Goal: Task Accomplishment & Management: Manage account settings

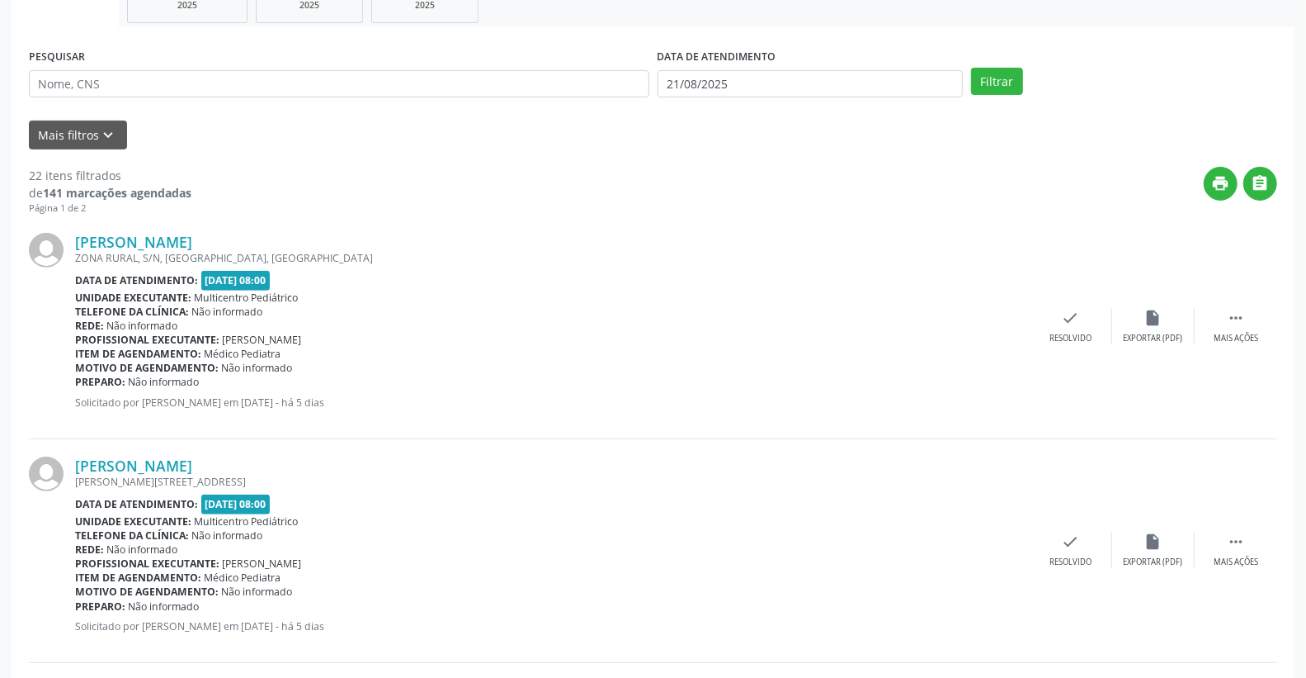
scroll to position [275, 0]
click at [1235, 299] on div "[PERSON_NAME] ZONA RURAL, S/N, [GEOGRAPHIC_DATA], [GEOGRAPHIC_DATA] Data de ate…" at bounding box center [653, 327] width 1249 height 224
click at [1235, 310] on icon "" at bounding box center [1236, 318] width 18 height 18
click at [1146, 317] on icon "alarm_off" at bounding box center [1154, 318] width 18 height 18
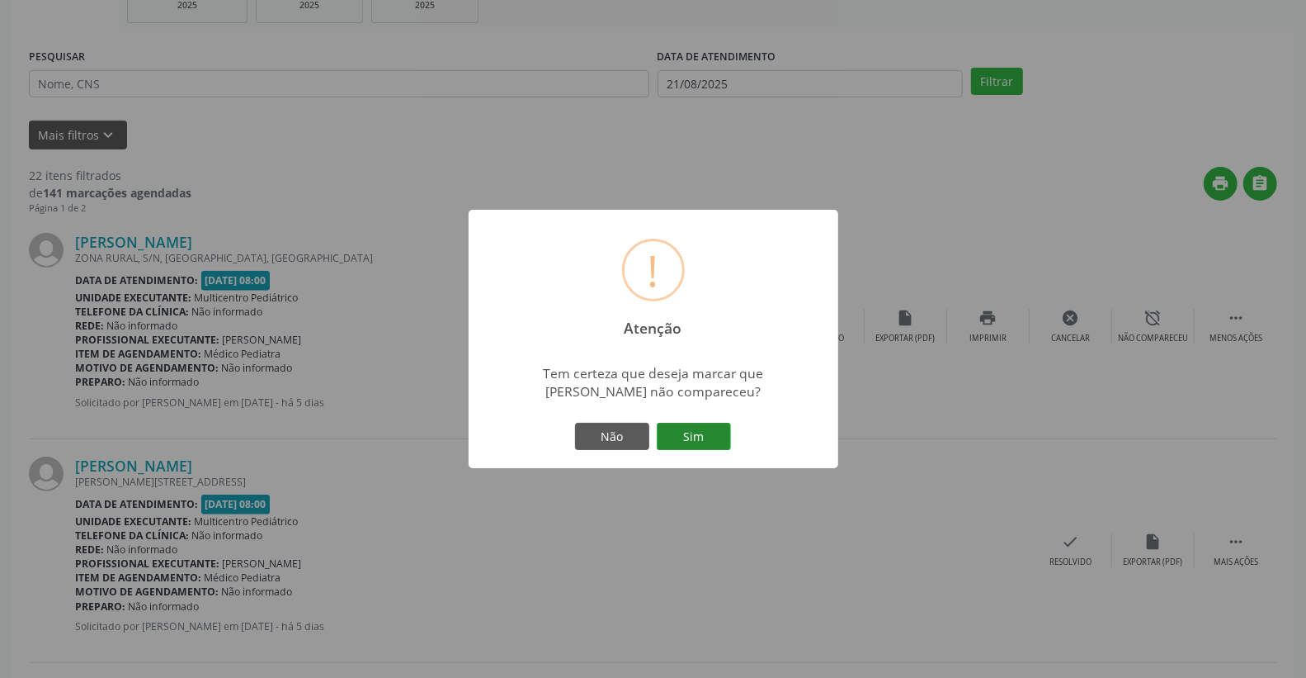
click at [691, 442] on button "Sim" at bounding box center [694, 437] width 74 height 28
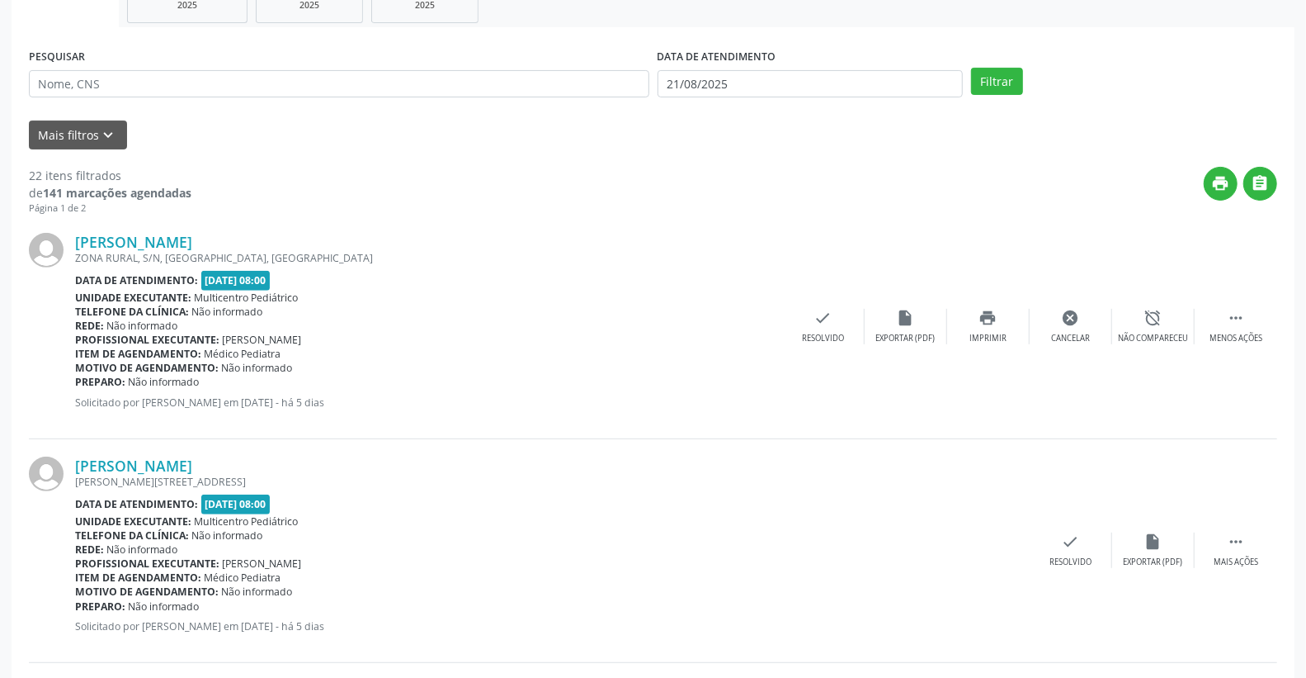
scroll to position [0, 0]
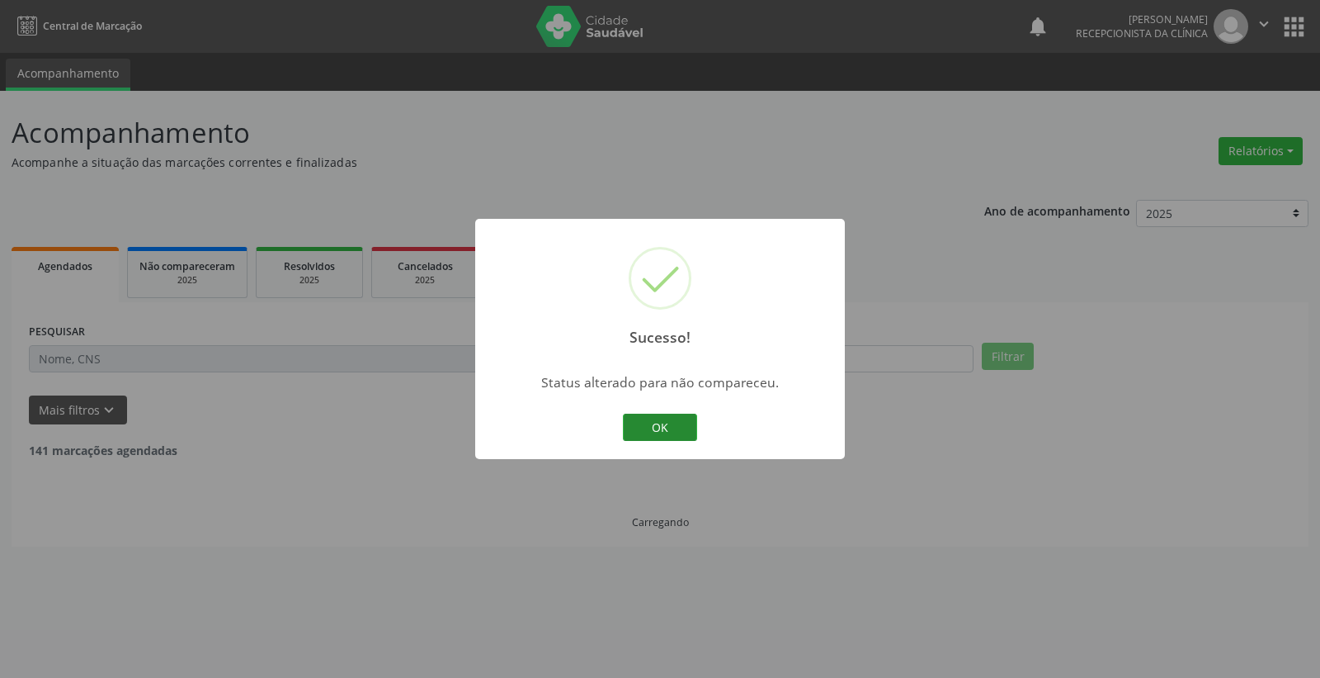
click at [663, 431] on button "OK" at bounding box center [660, 427] width 74 height 28
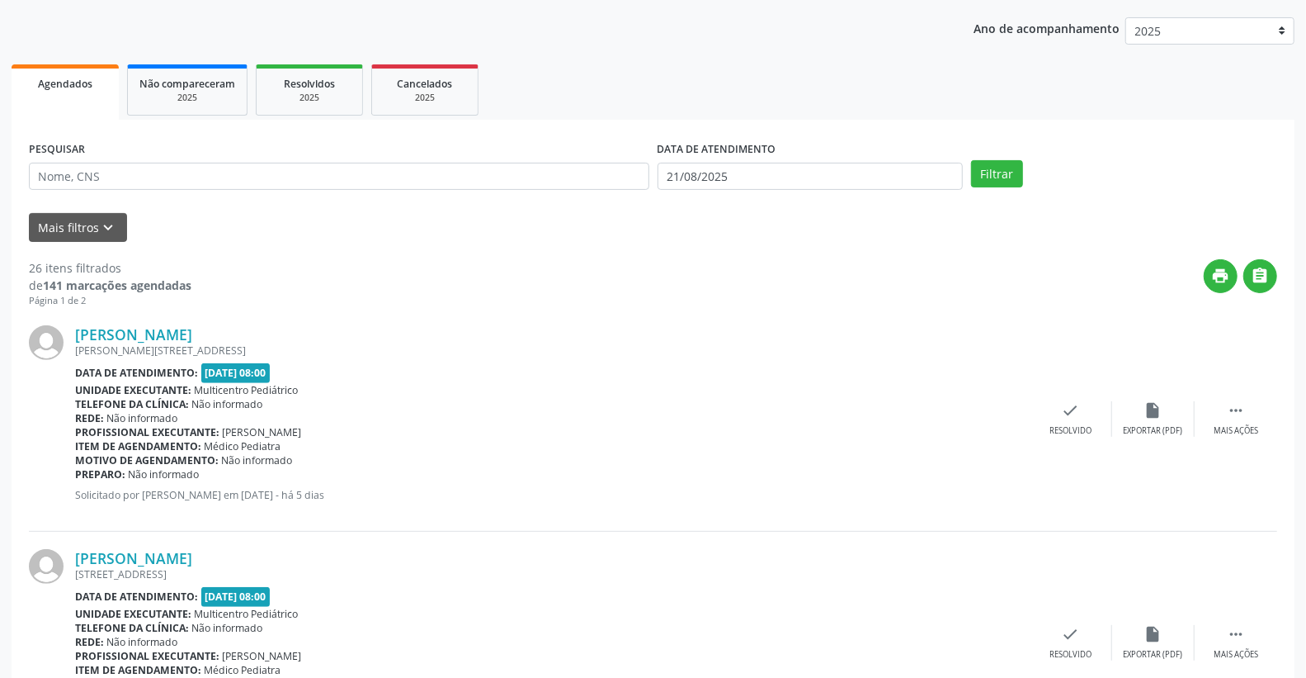
scroll to position [183, 0]
click at [1004, 171] on button "Filtrar" at bounding box center [997, 173] width 52 height 28
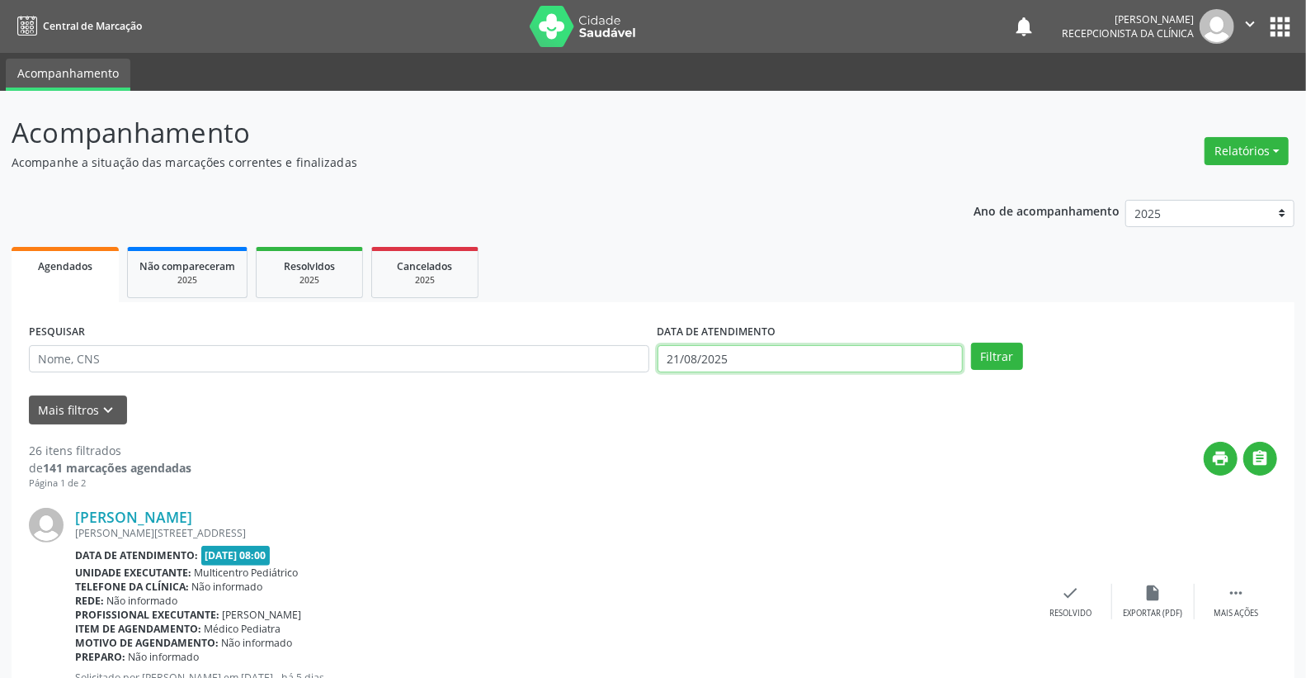
click at [827, 360] on input "21/08/2025" at bounding box center [811, 359] width 306 height 28
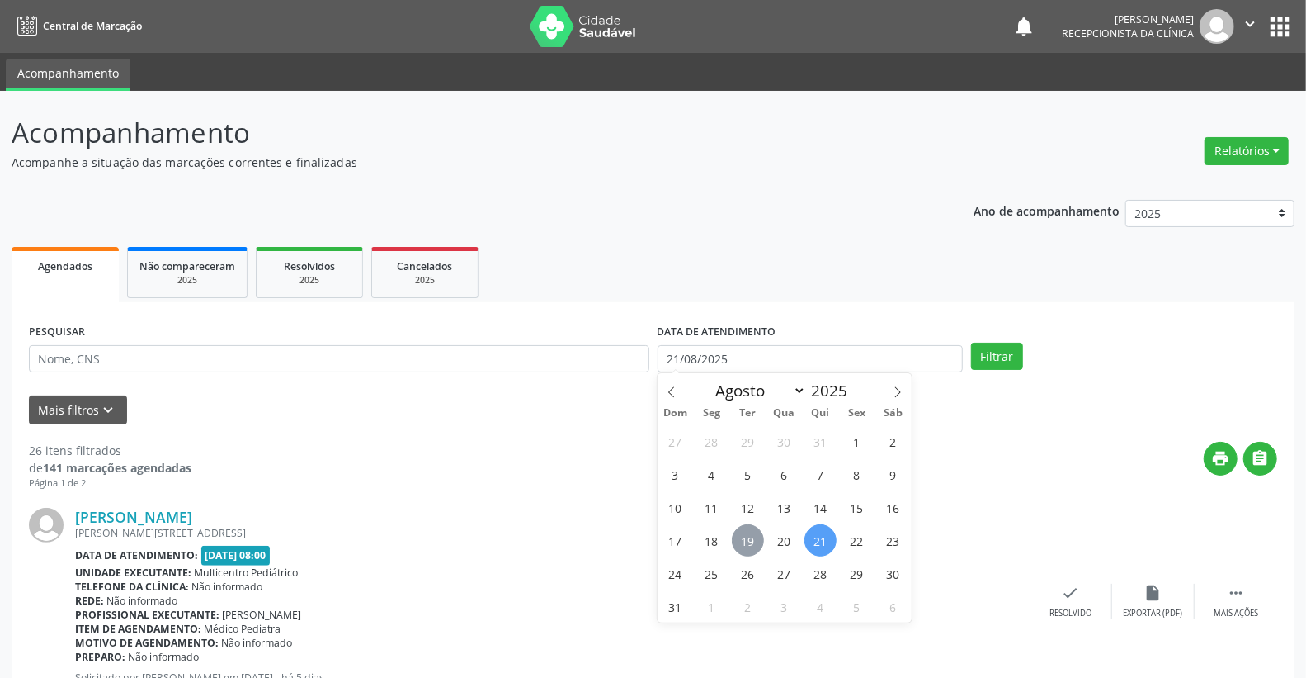
click at [738, 541] on span "19" at bounding box center [748, 540] width 32 height 32
type input "[DATE]"
click at [738, 541] on span "19" at bounding box center [748, 540] width 32 height 32
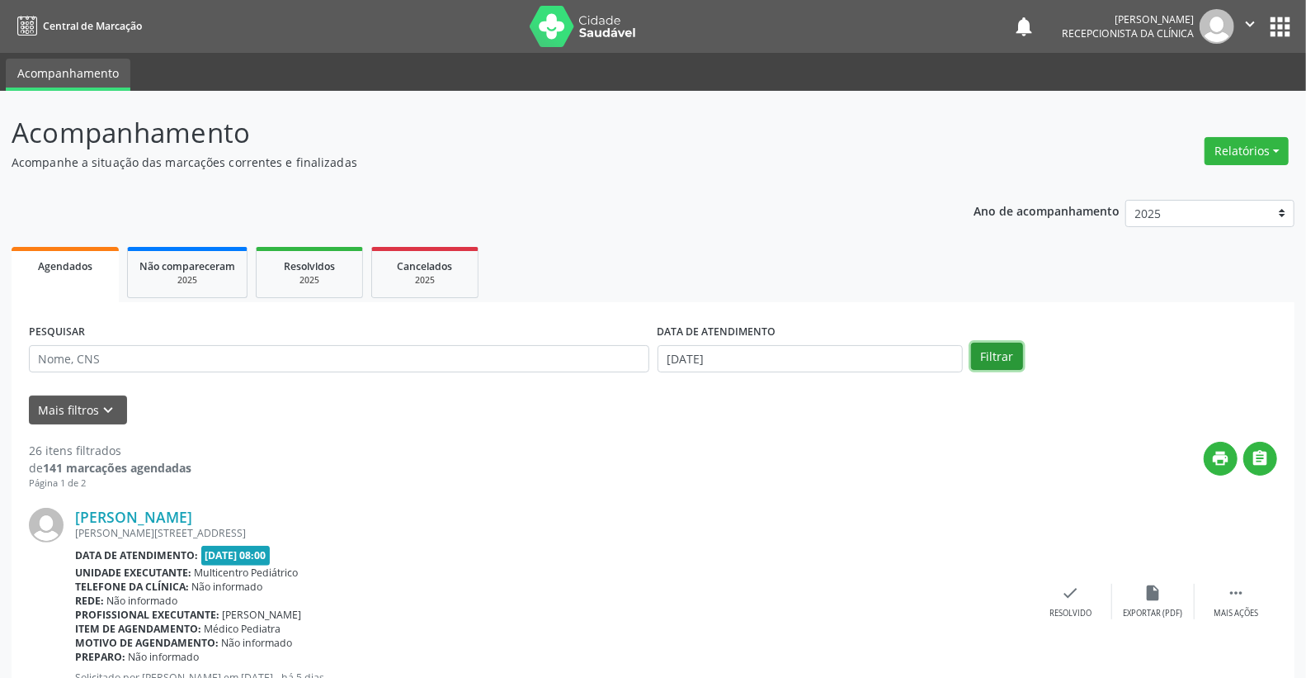
click at [1010, 351] on button "Filtrar" at bounding box center [997, 357] width 52 height 28
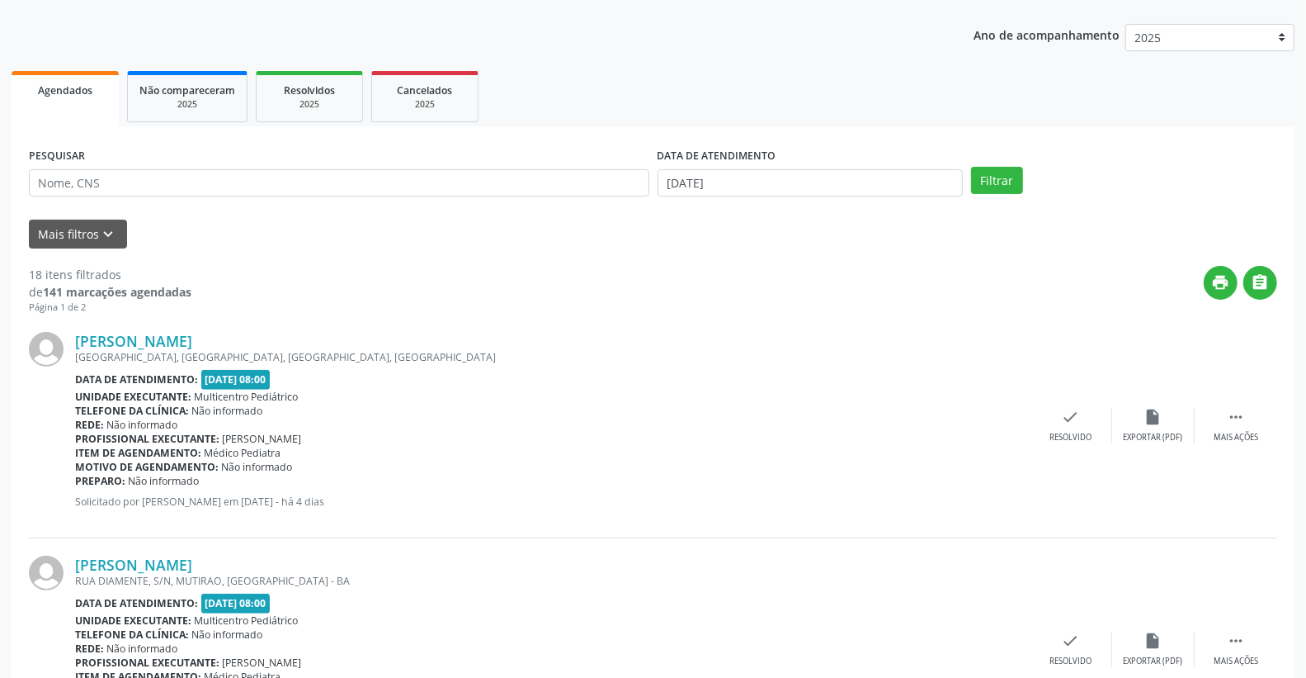
scroll to position [366, 0]
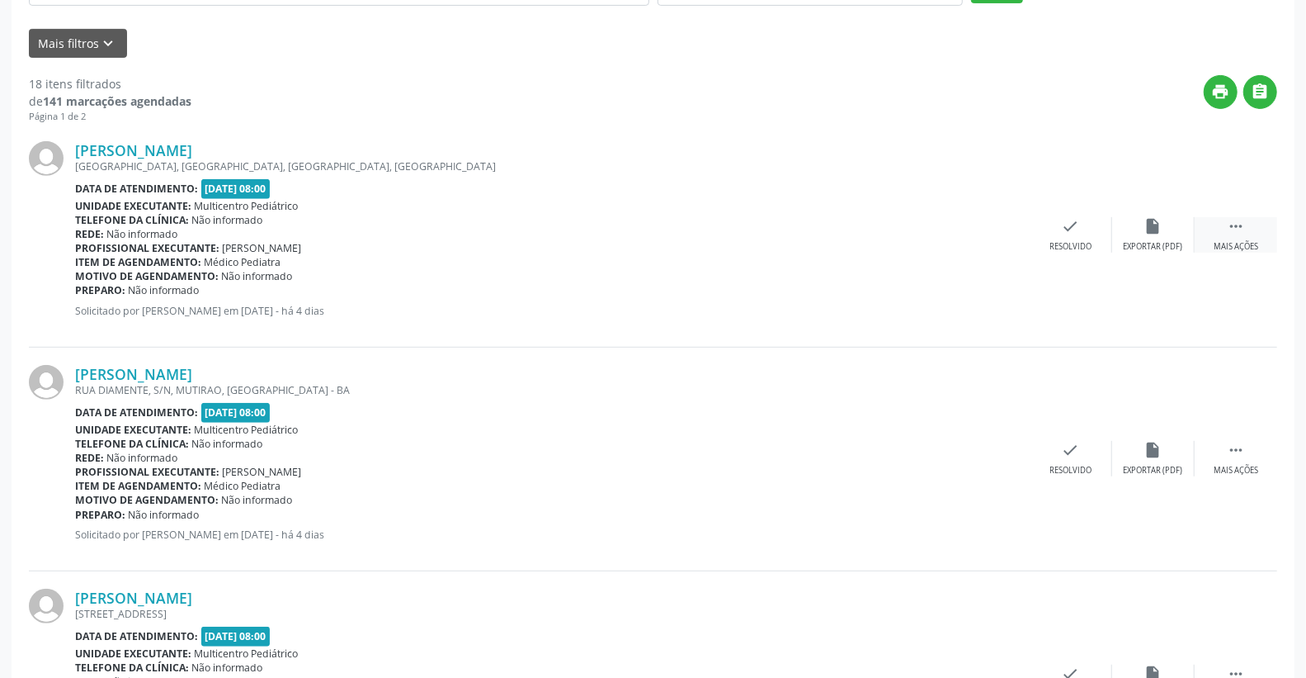
click at [1243, 226] on icon "" at bounding box center [1236, 226] width 18 height 18
click at [1157, 220] on icon "alarm_off" at bounding box center [1154, 226] width 18 height 18
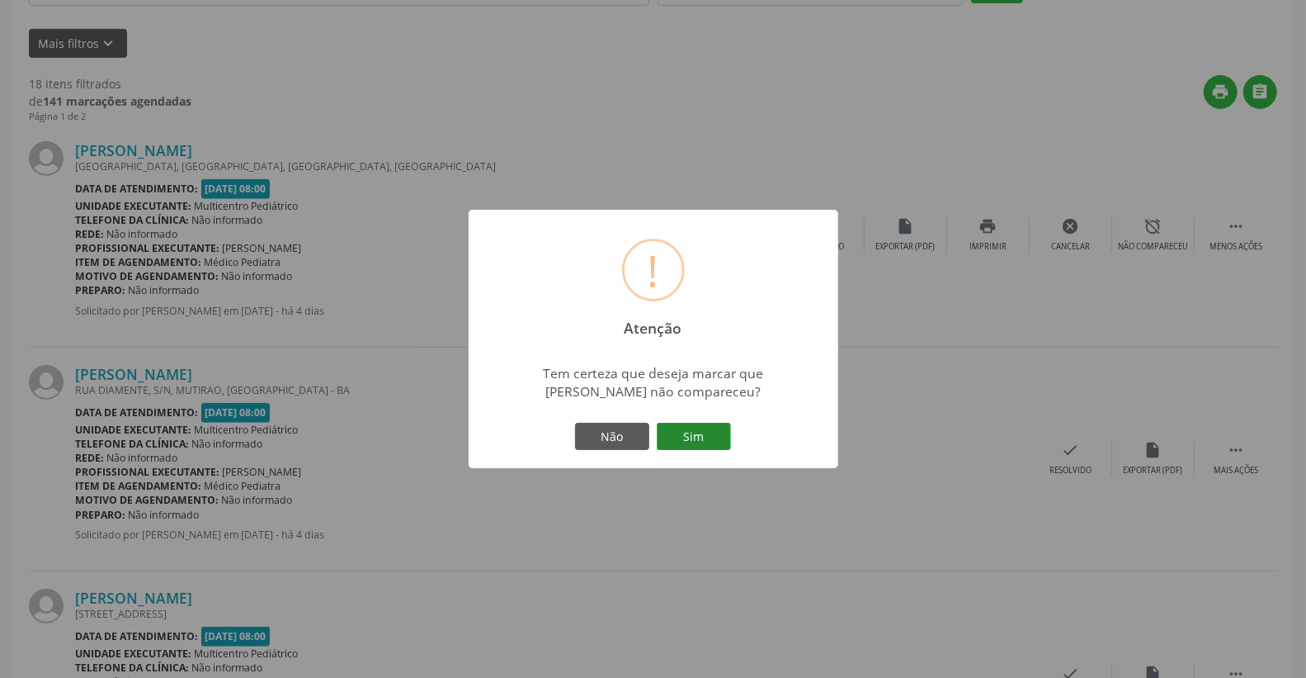
click at [697, 441] on button "Sim" at bounding box center [694, 437] width 74 height 28
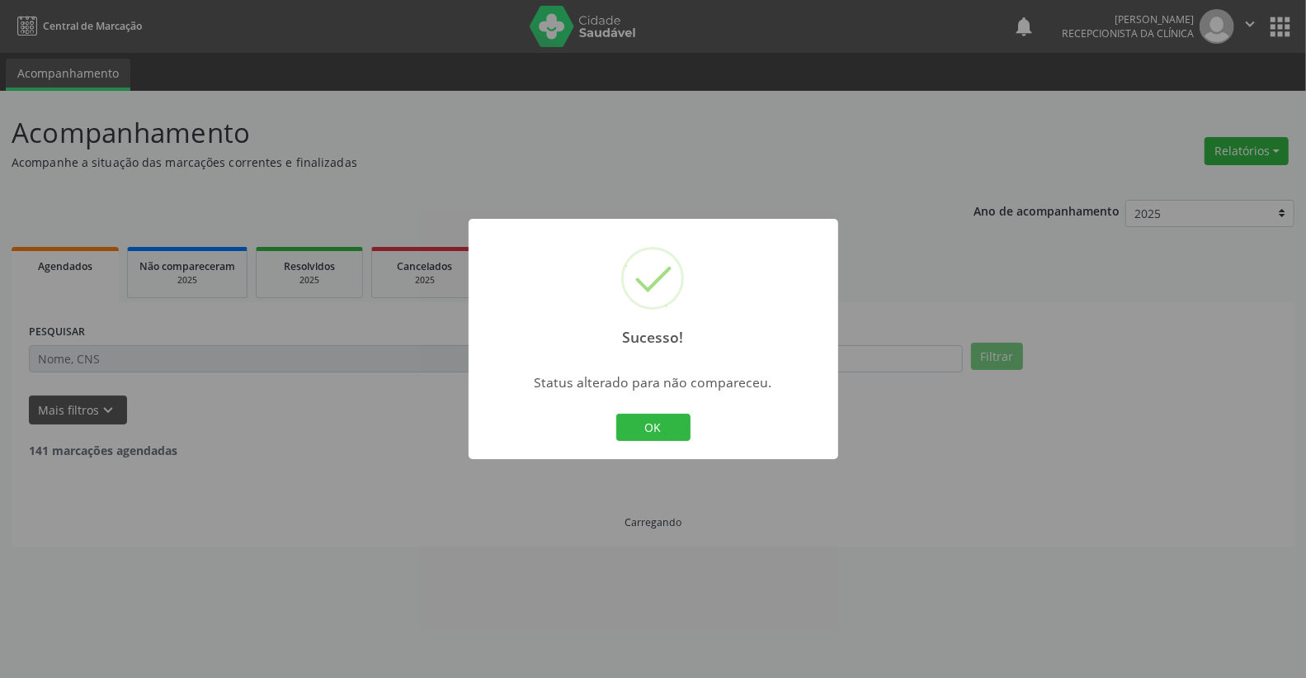
scroll to position [0, 0]
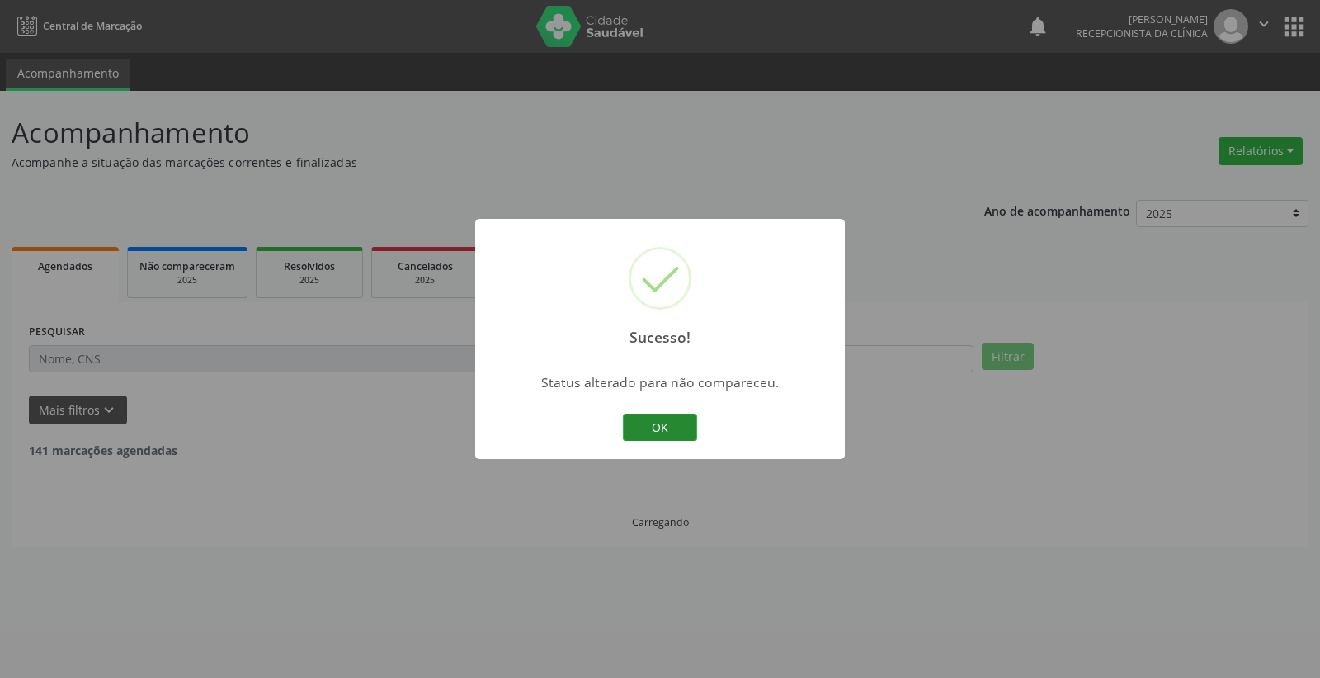
click at [662, 421] on button "OK" at bounding box center [660, 427] width 74 height 28
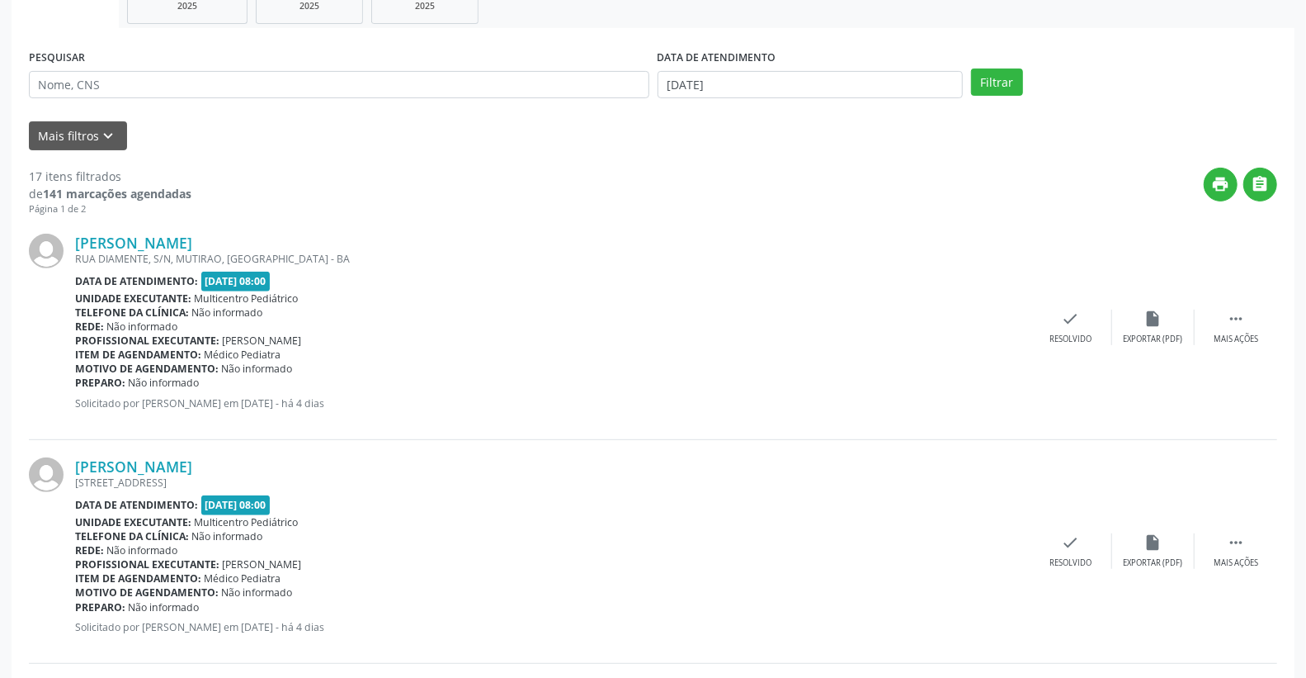
scroll to position [275, 0]
click at [1242, 306] on div "[PERSON_NAME] RUA DIAMENTE, S/N, MUTIRAO, [GEOGRAPHIC_DATA] Data de atendimento…" at bounding box center [653, 327] width 1249 height 224
click at [1242, 311] on icon "" at bounding box center [1236, 318] width 18 height 18
click at [1164, 306] on div "[PERSON_NAME] RUA DIAMENTE, S/N, MUTIRAO, [GEOGRAPHIC_DATA] Data de atendimento…" at bounding box center [653, 327] width 1249 height 224
click at [1156, 315] on icon "alarm_off" at bounding box center [1154, 318] width 18 height 18
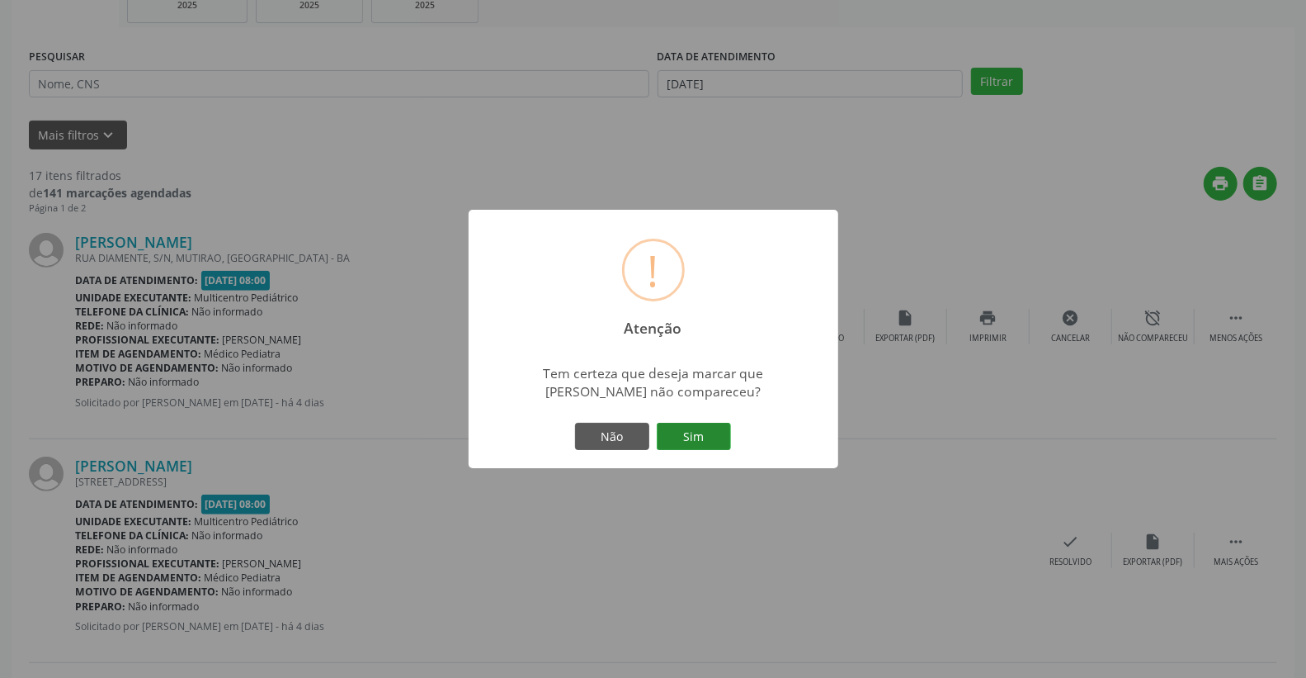
click at [702, 429] on button "Sim" at bounding box center [694, 437] width 74 height 28
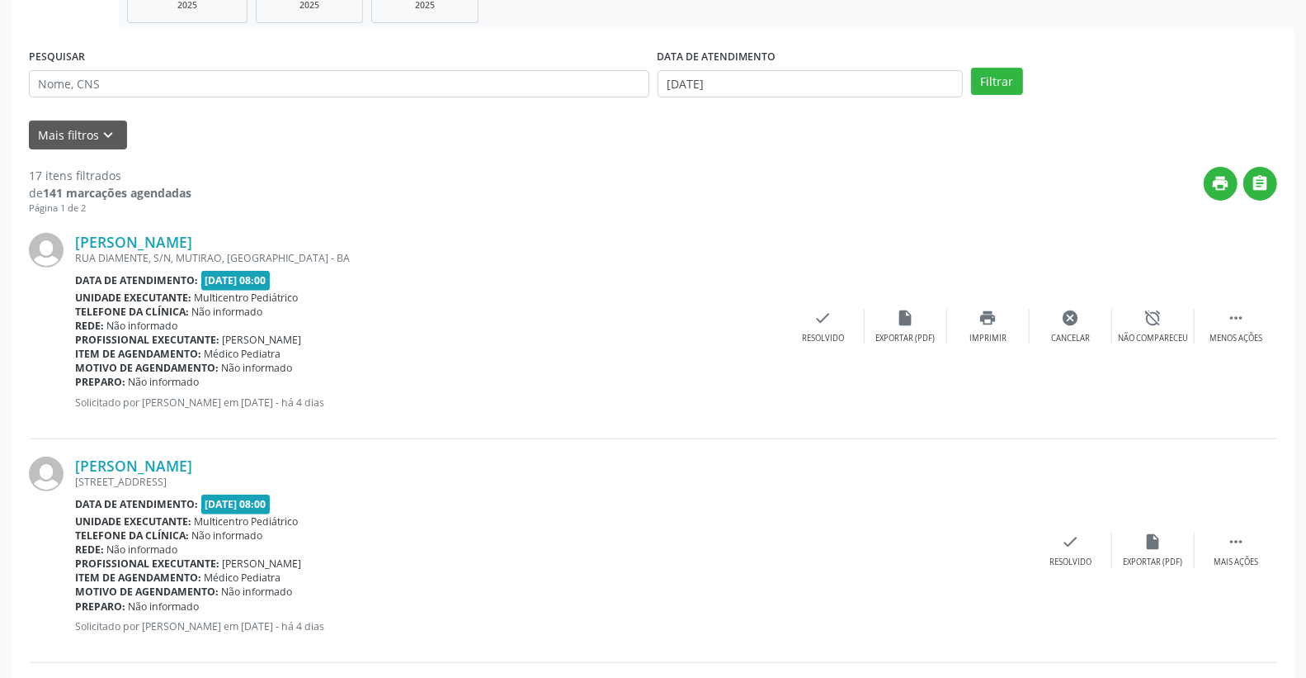
scroll to position [0, 0]
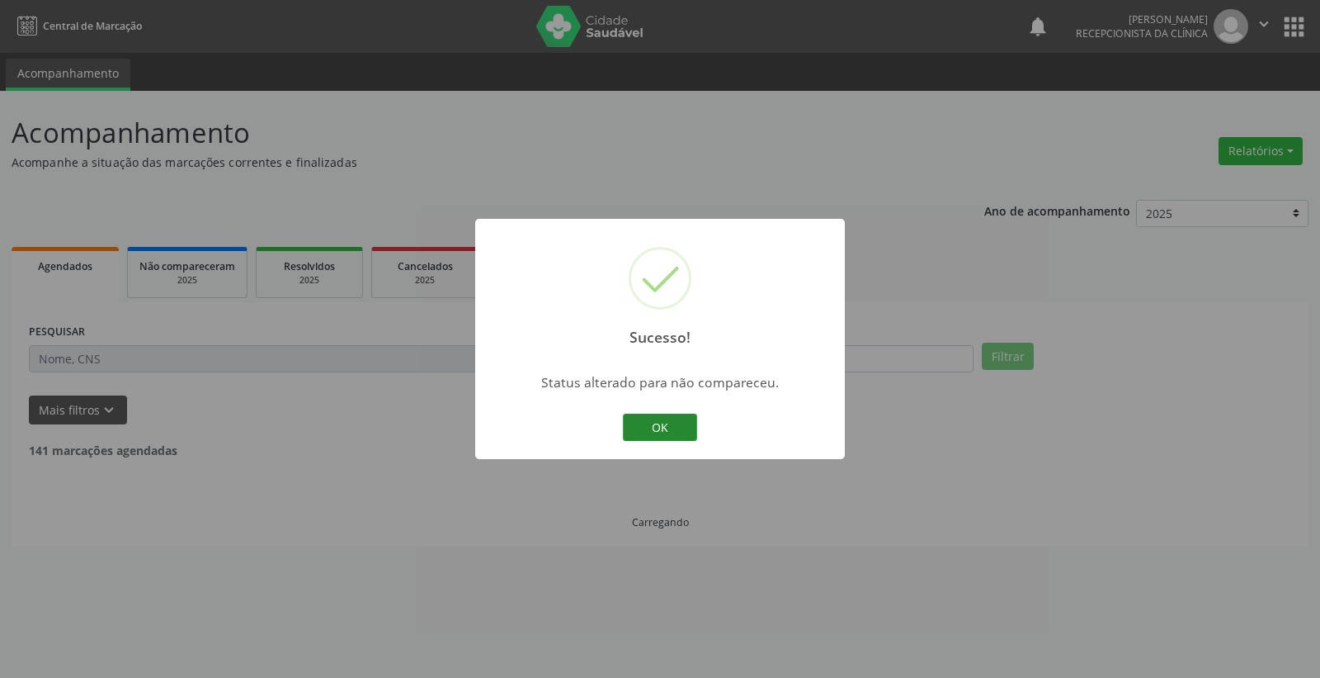
click at [672, 423] on button "OK" at bounding box center [660, 427] width 74 height 28
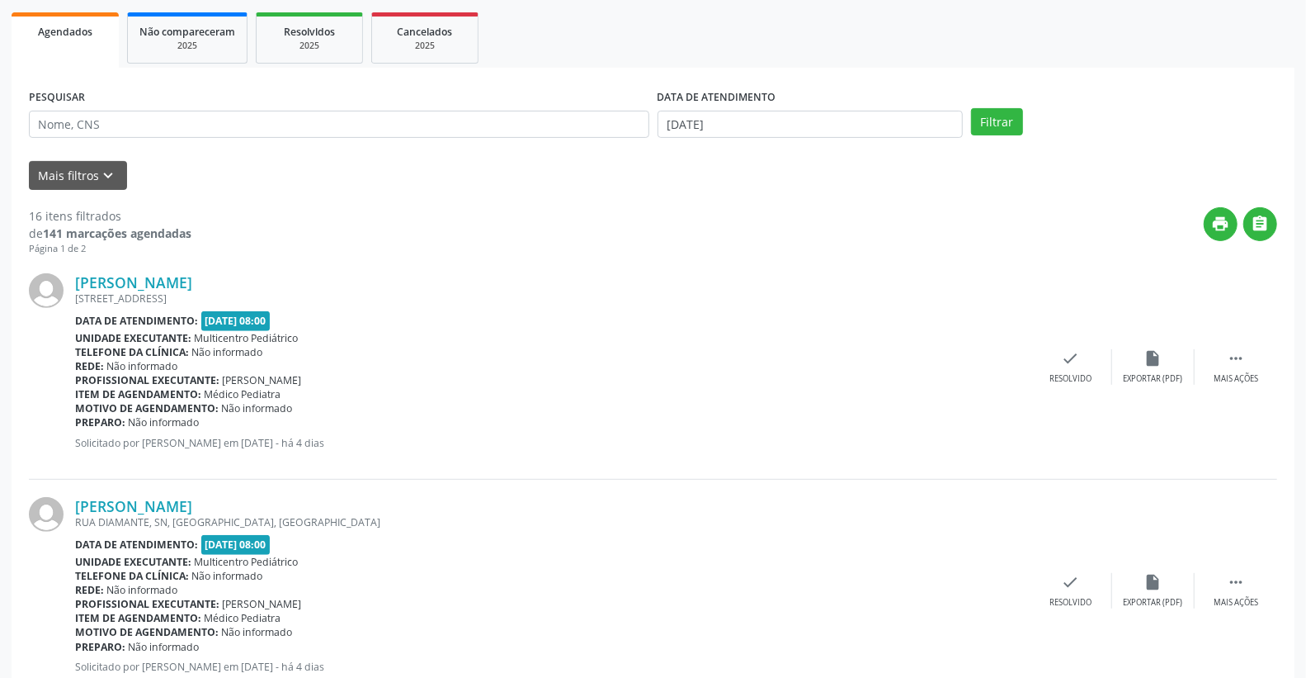
scroll to position [458, 0]
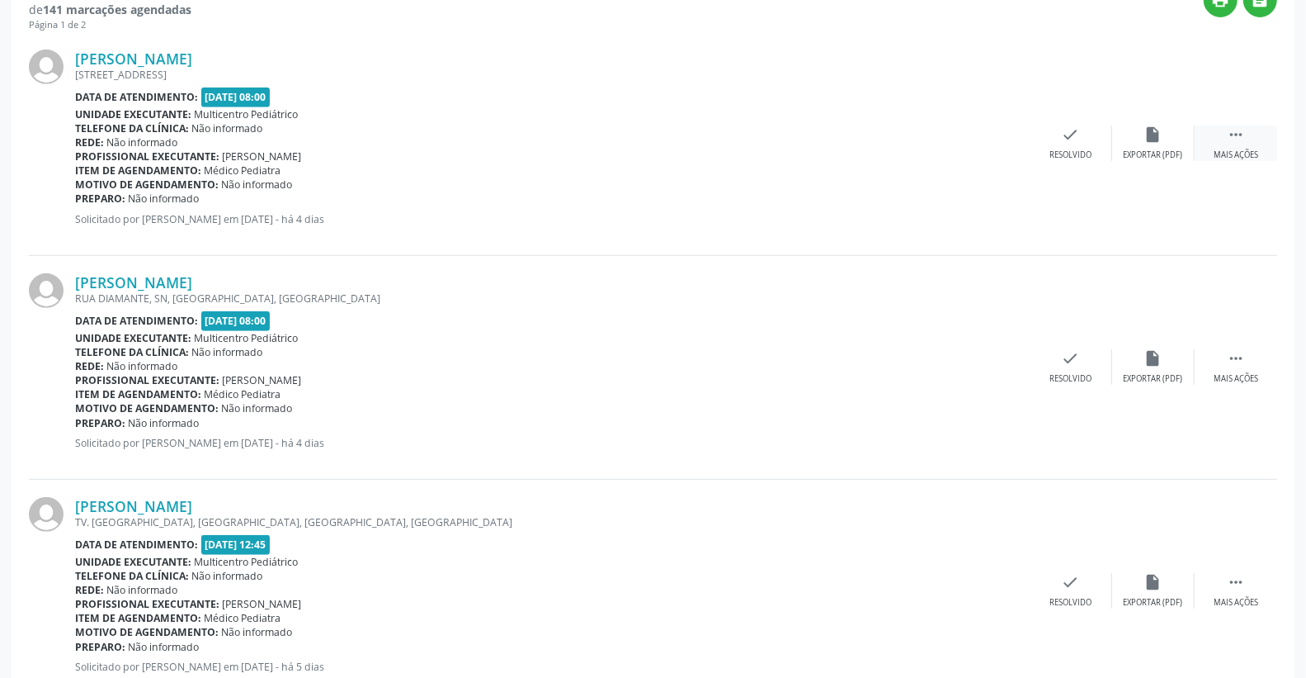
click at [1231, 133] on icon "" at bounding box center [1236, 134] width 18 height 18
click at [1157, 140] on icon "alarm_off" at bounding box center [1154, 134] width 18 height 18
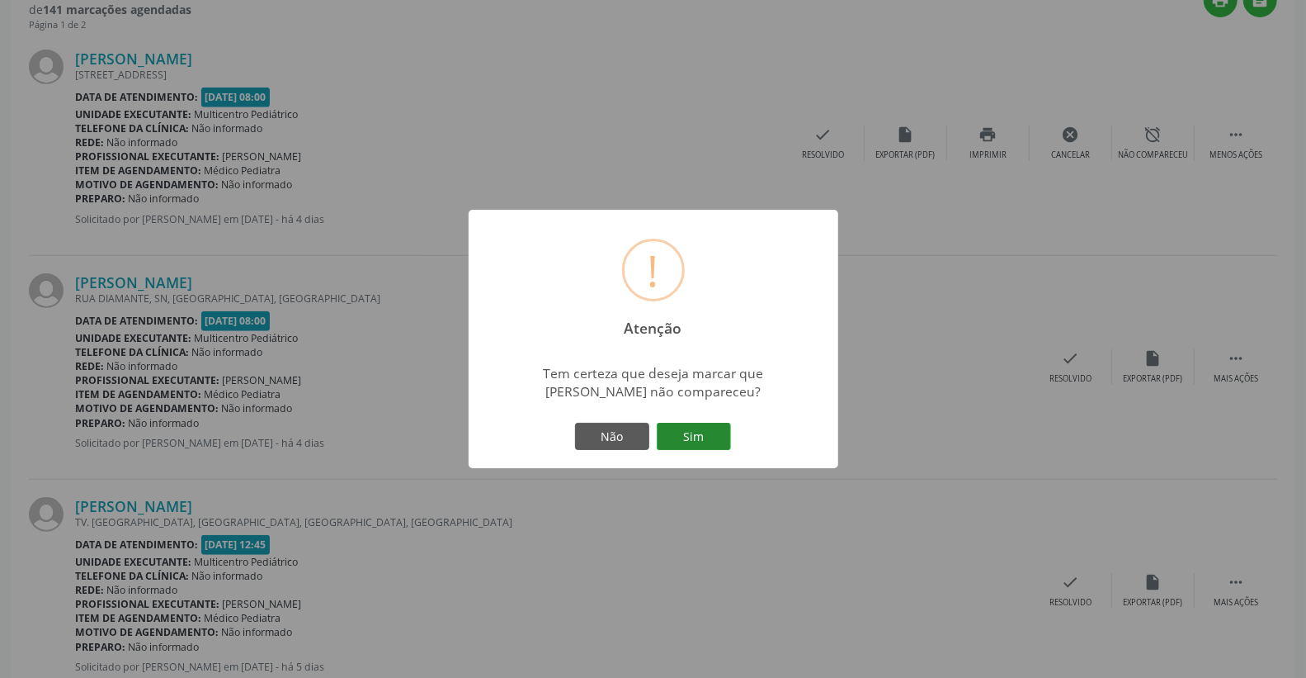
click at [702, 435] on button "Sim" at bounding box center [694, 437] width 74 height 28
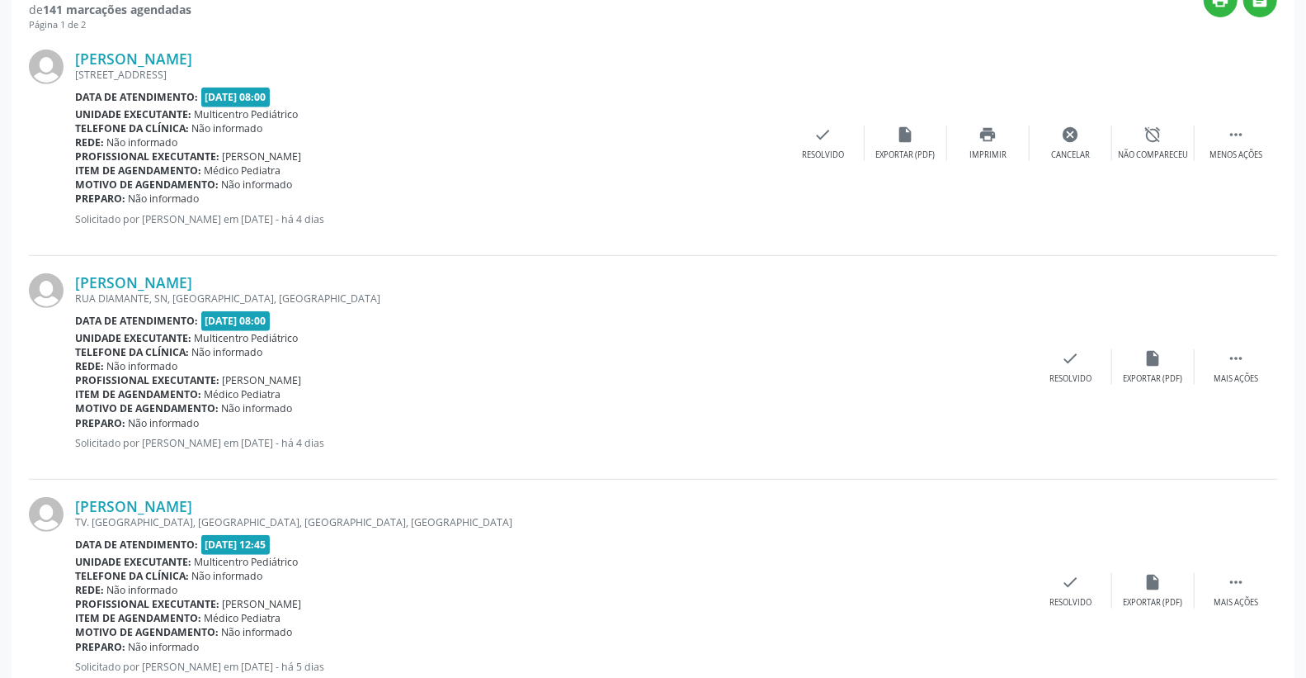
scroll to position [0, 0]
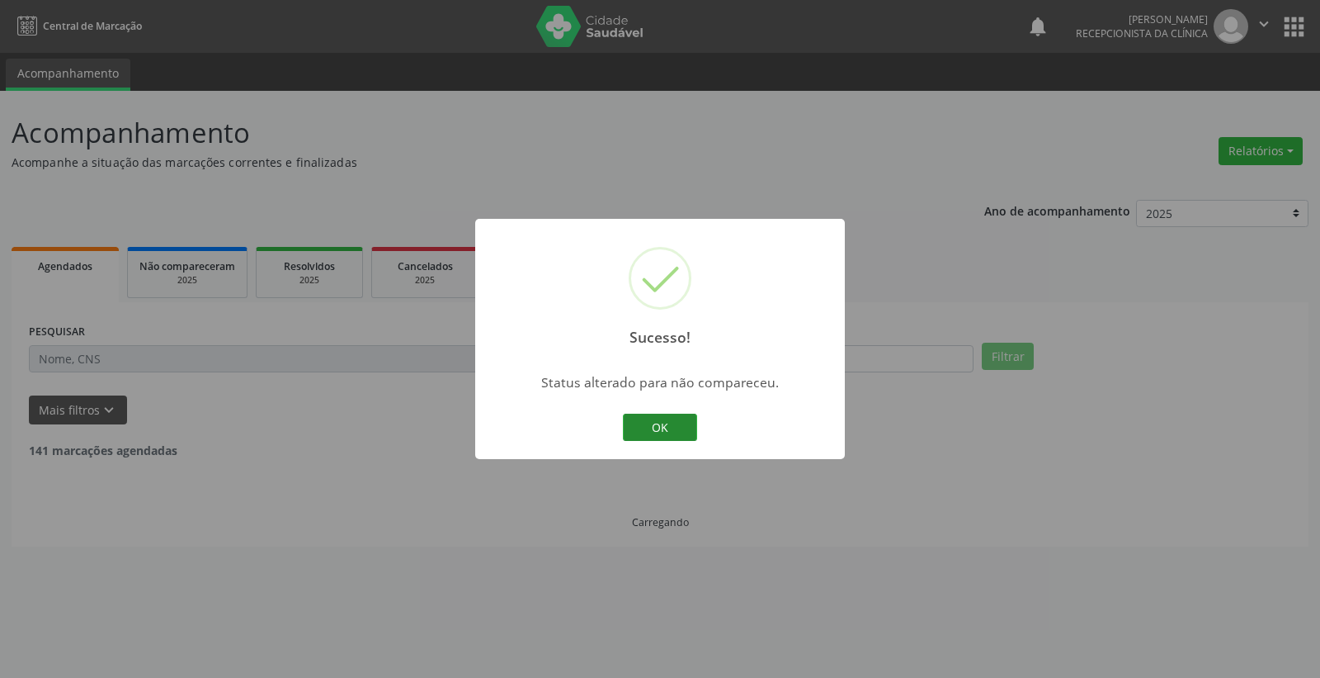
click at [669, 423] on button "OK" at bounding box center [660, 427] width 74 height 28
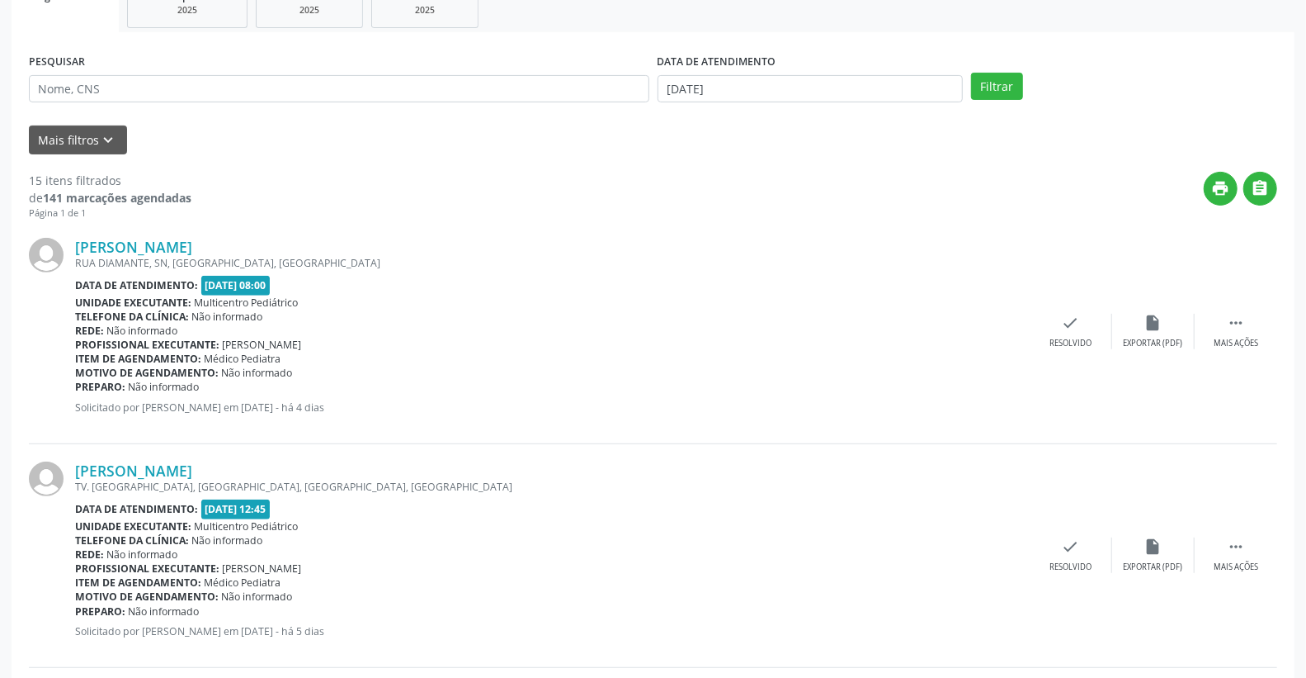
scroll to position [275, 0]
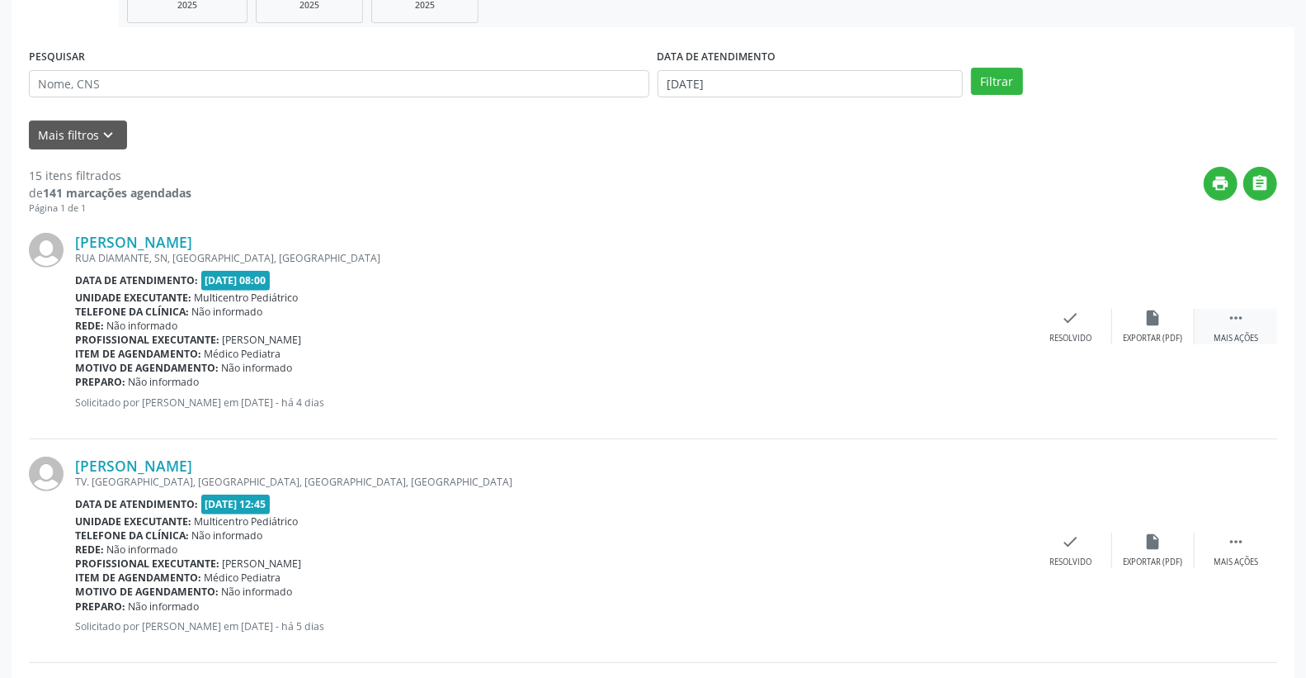
click at [1251, 325] on div " Mais ações" at bounding box center [1236, 326] width 83 height 35
click at [1165, 311] on div "alarm_off Não compareceu" at bounding box center [1154, 326] width 83 height 35
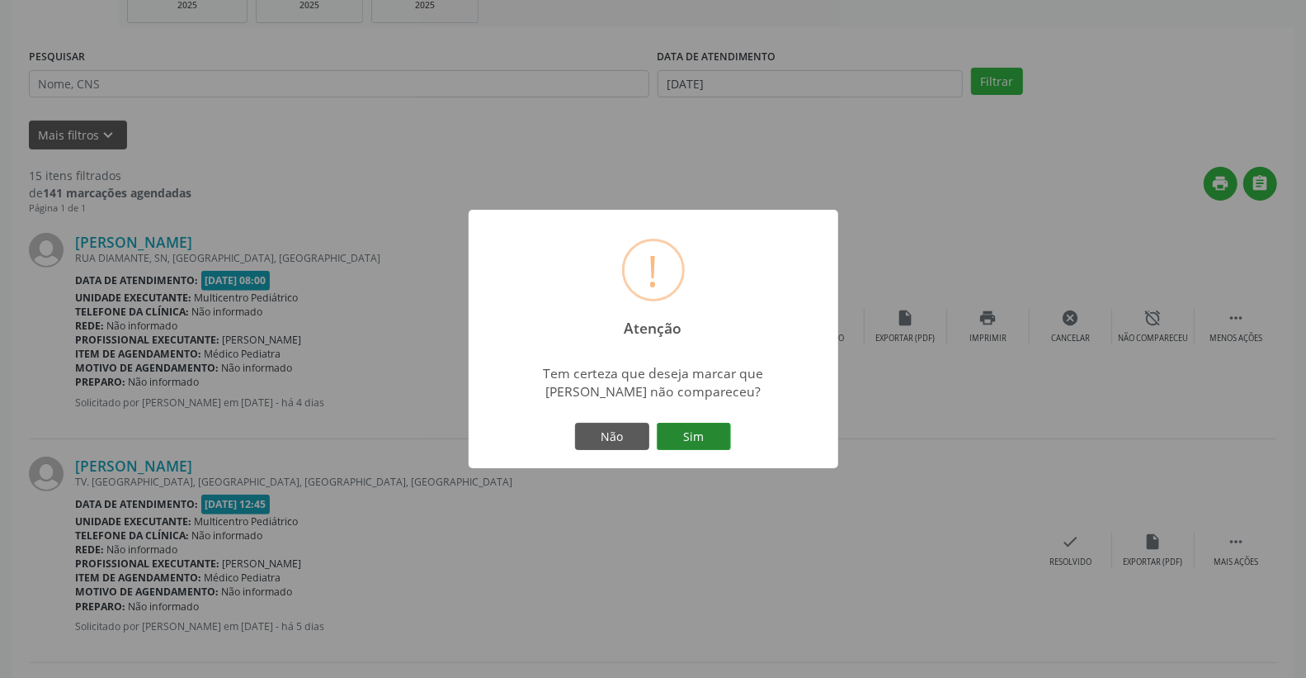
click at [713, 427] on button "Sim" at bounding box center [694, 437] width 74 height 28
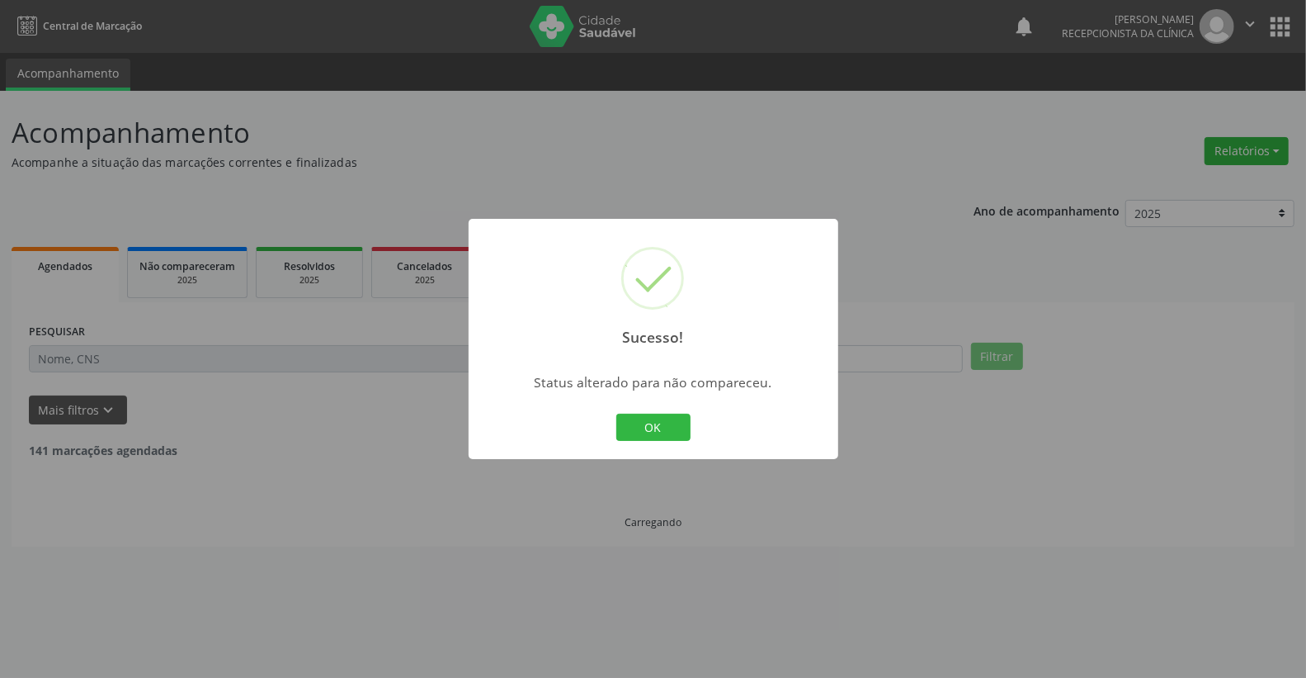
scroll to position [0, 0]
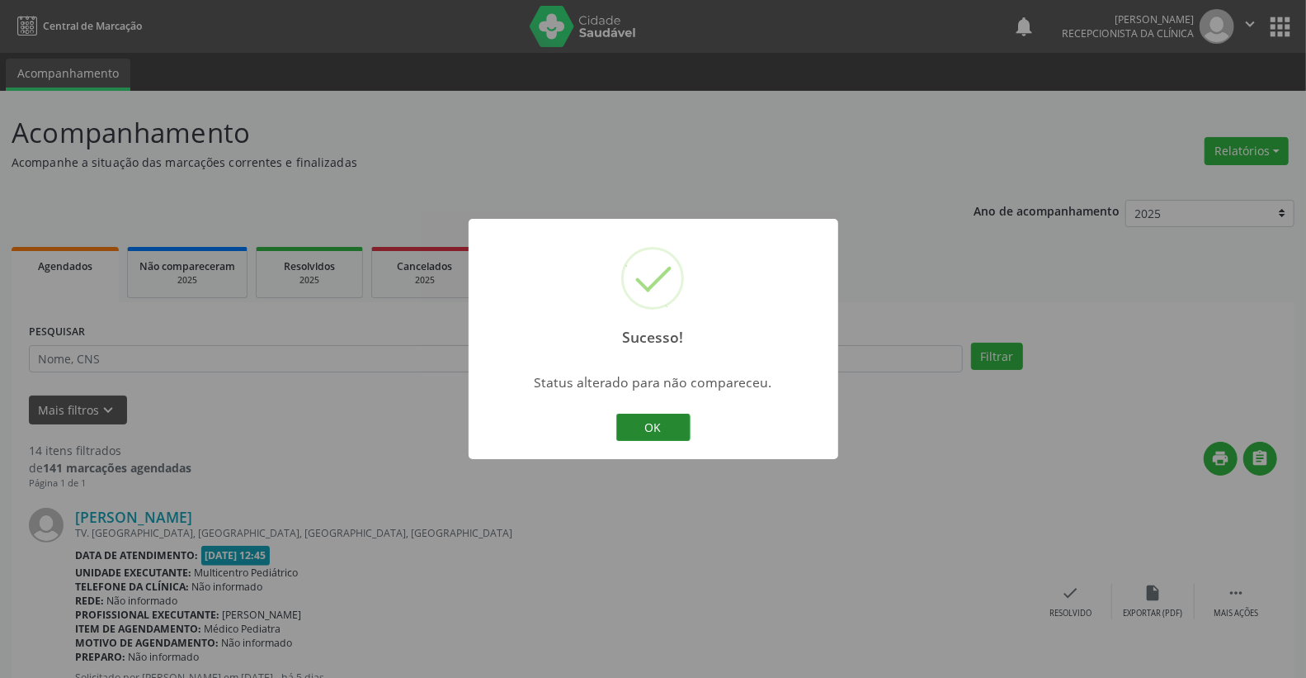
click at [687, 422] on button "OK" at bounding box center [654, 427] width 74 height 28
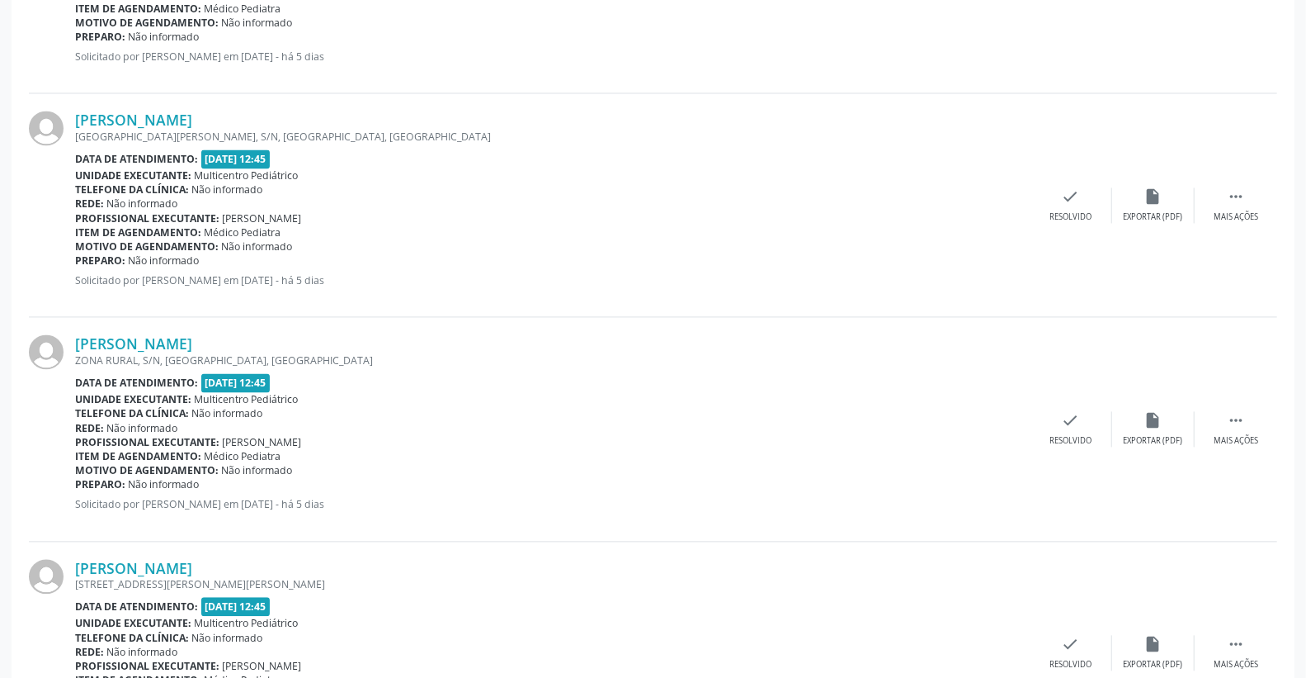
scroll to position [2055, 0]
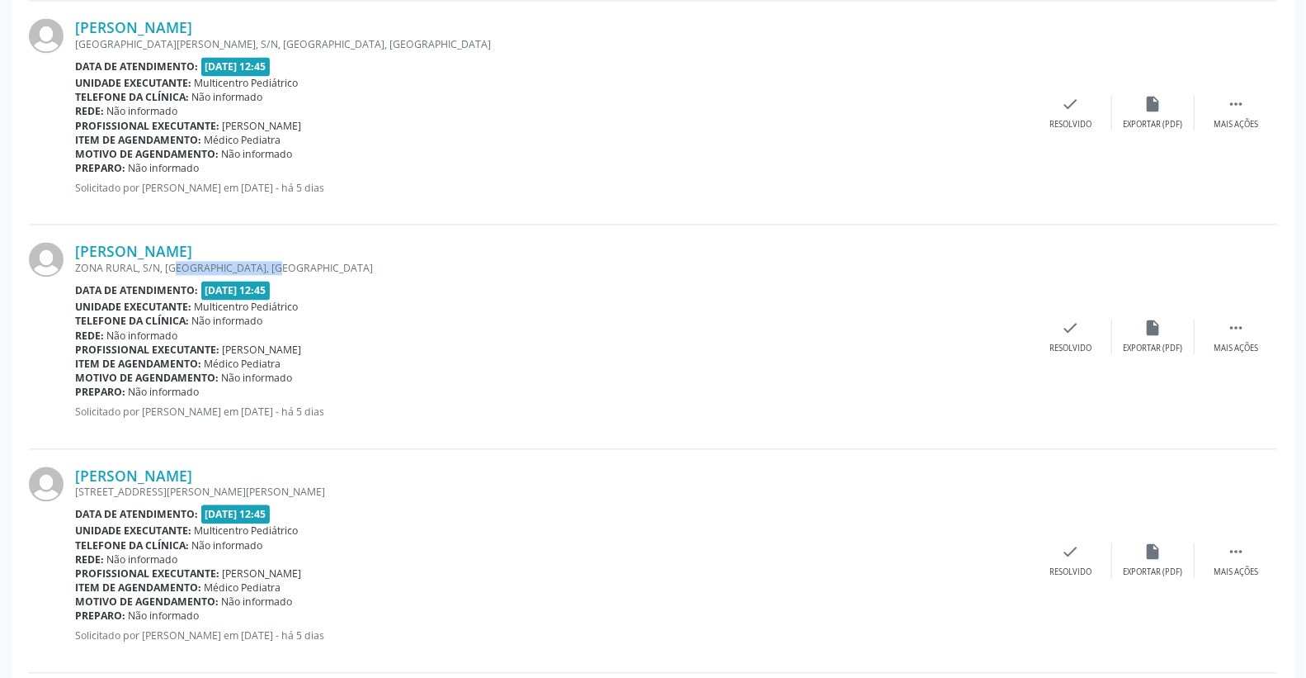
drag, startPoint x: 244, startPoint y: 266, endPoint x: 262, endPoint y: 266, distance: 18.2
click at [262, 266] on div "ZONA RURAL, S/N, [GEOGRAPHIC_DATA], [GEOGRAPHIC_DATA]" at bounding box center [552, 268] width 955 height 14
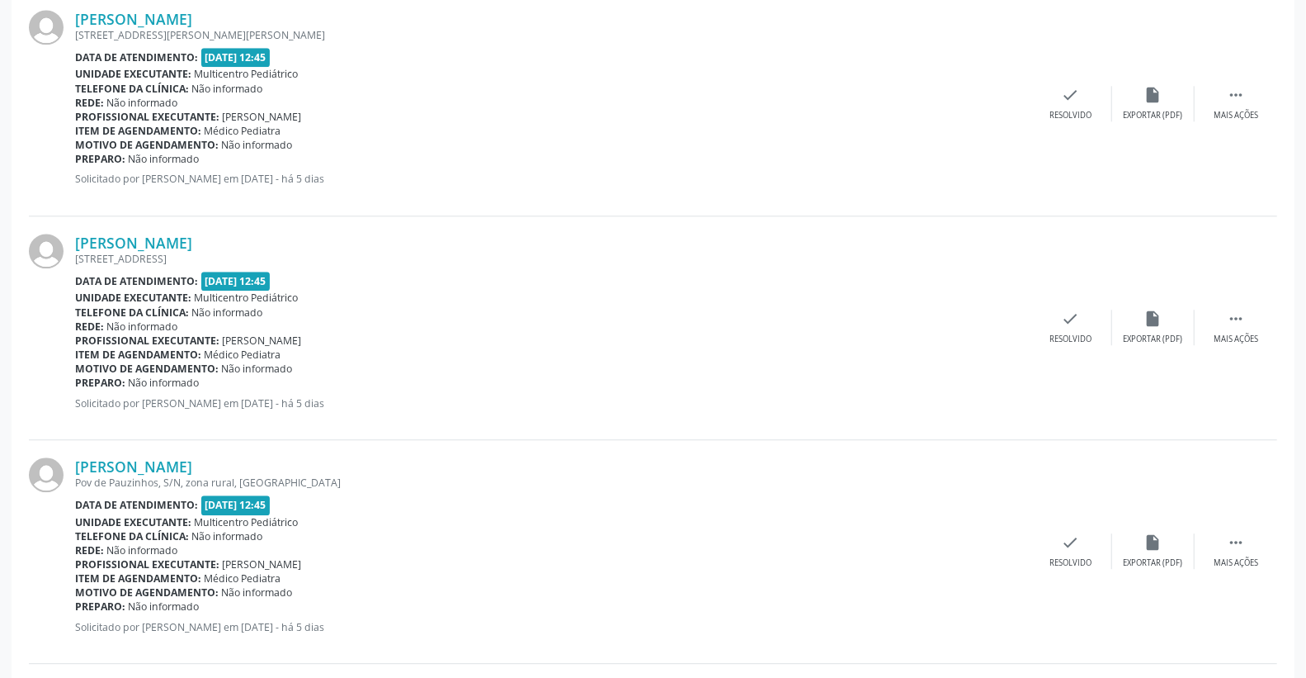
scroll to position [2513, 0]
drag, startPoint x: 81, startPoint y: 258, endPoint x: 154, endPoint y: 258, distance: 72.6
click at [154, 250] on div "[STREET_ADDRESS]" at bounding box center [552, 257] width 955 height 14
click at [399, 371] on div "Motivo de agendamento: Não informado" at bounding box center [552, 367] width 955 height 14
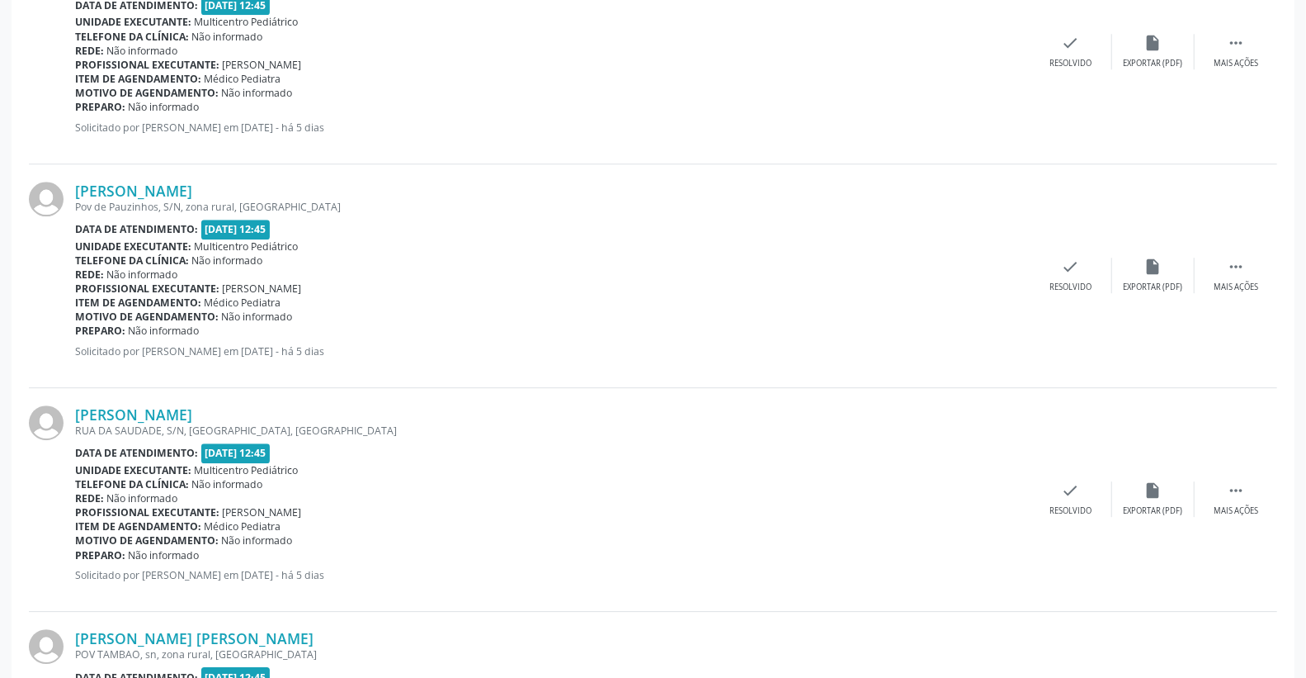
scroll to position [2788, 0]
drag, startPoint x: 73, startPoint y: 202, endPoint x: 159, endPoint y: 201, distance: 86.7
click at [159, 201] on div "[PERSON_NAME] [GEOGRAPHIC_DATA], S/N, zona rural, [GEOGRAPHIC_DATA] Data de ate…" at bounding box center [653, 275] width 1249 height 224
click at [472, 245] on div "Unidade executante: Multicentro Pediátrico" at bounding box center [552, 246] width 955 height 14
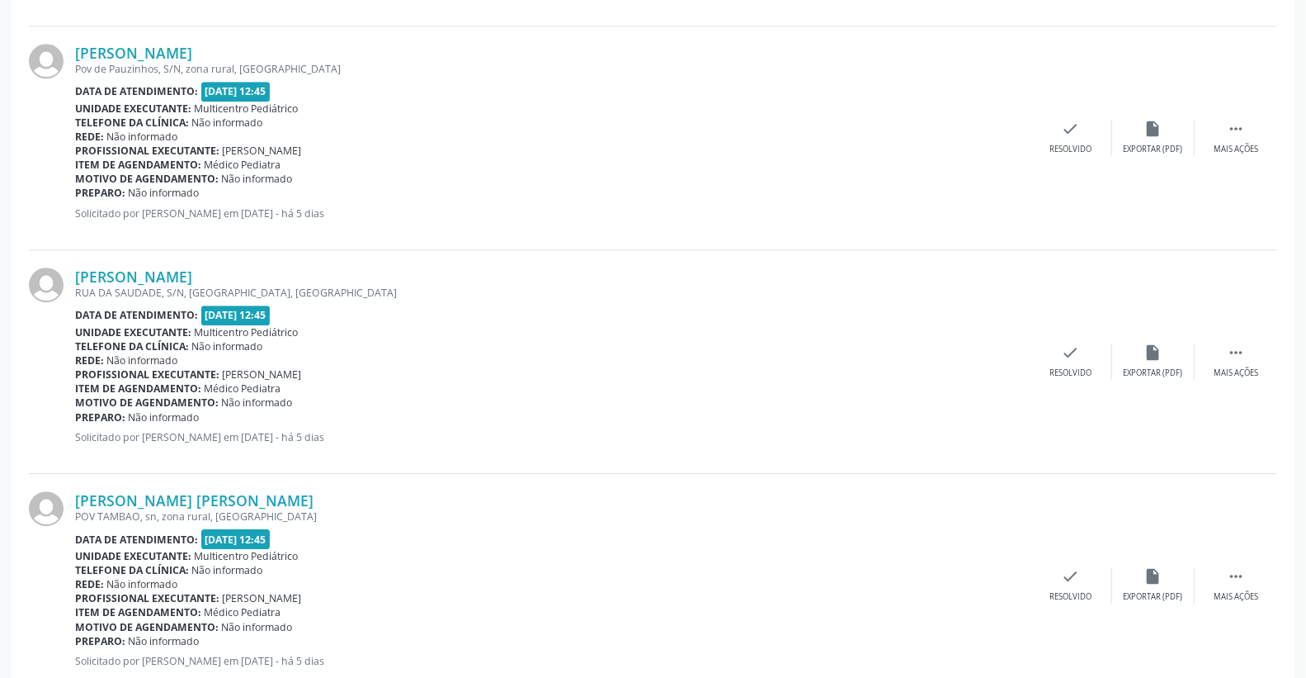
scroll to position [2972, 0]
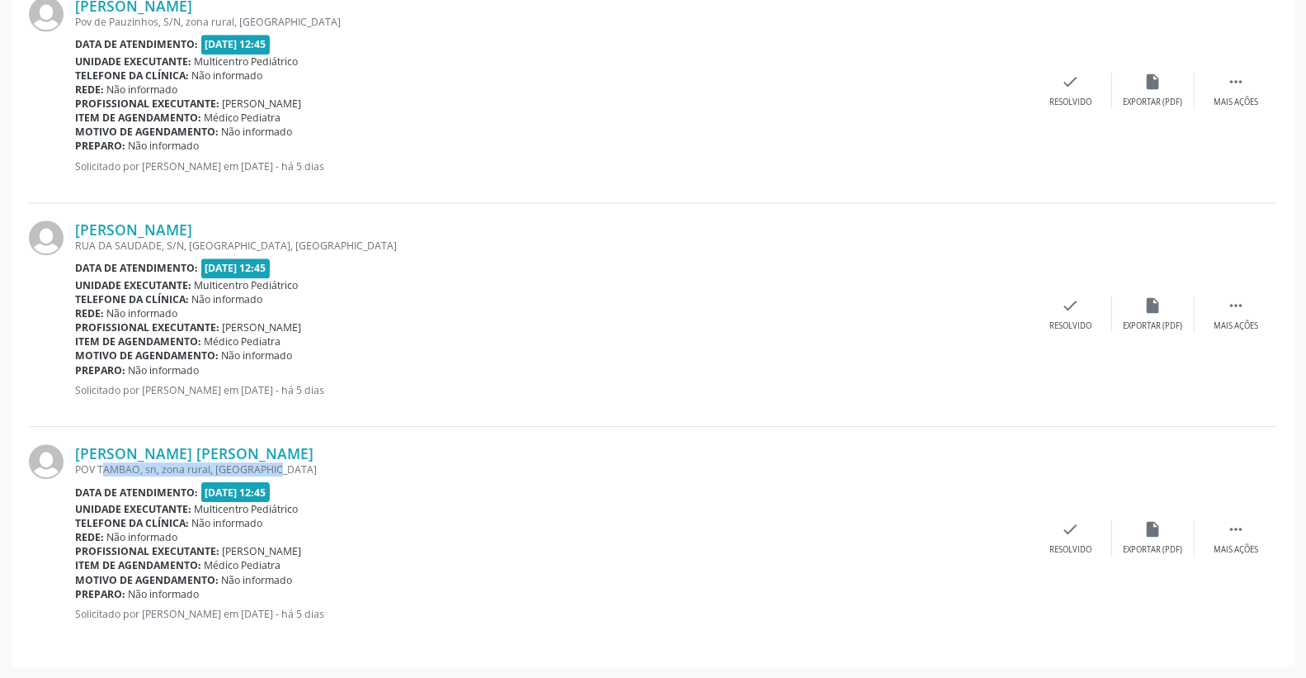
drag, startPoint x: 78, startPoint y: 462, endPoint x: 292, endPoint y: 480, distance: 214.5
click at [268, 475] on div "POV TAMBAO, sn, zona rural, [GEOGRAPHIC_DATA]" at bounding box center [552, 469] width 955 height 14
click at [514, 482] on div "Data de atendimento: [DATE] 12:45" at bounding box center [552, 491] width 955 height 19
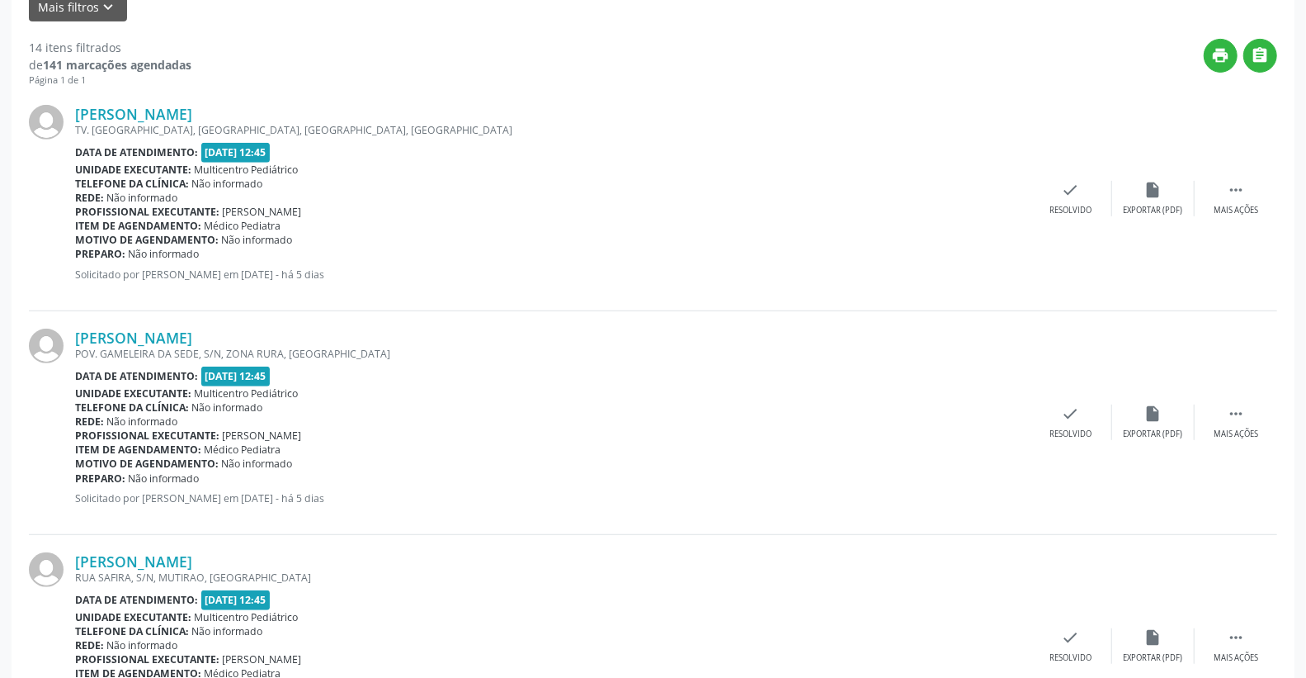
scroll to position [404, 0]
